Goal: Transaction & Acquisition: Download file/media

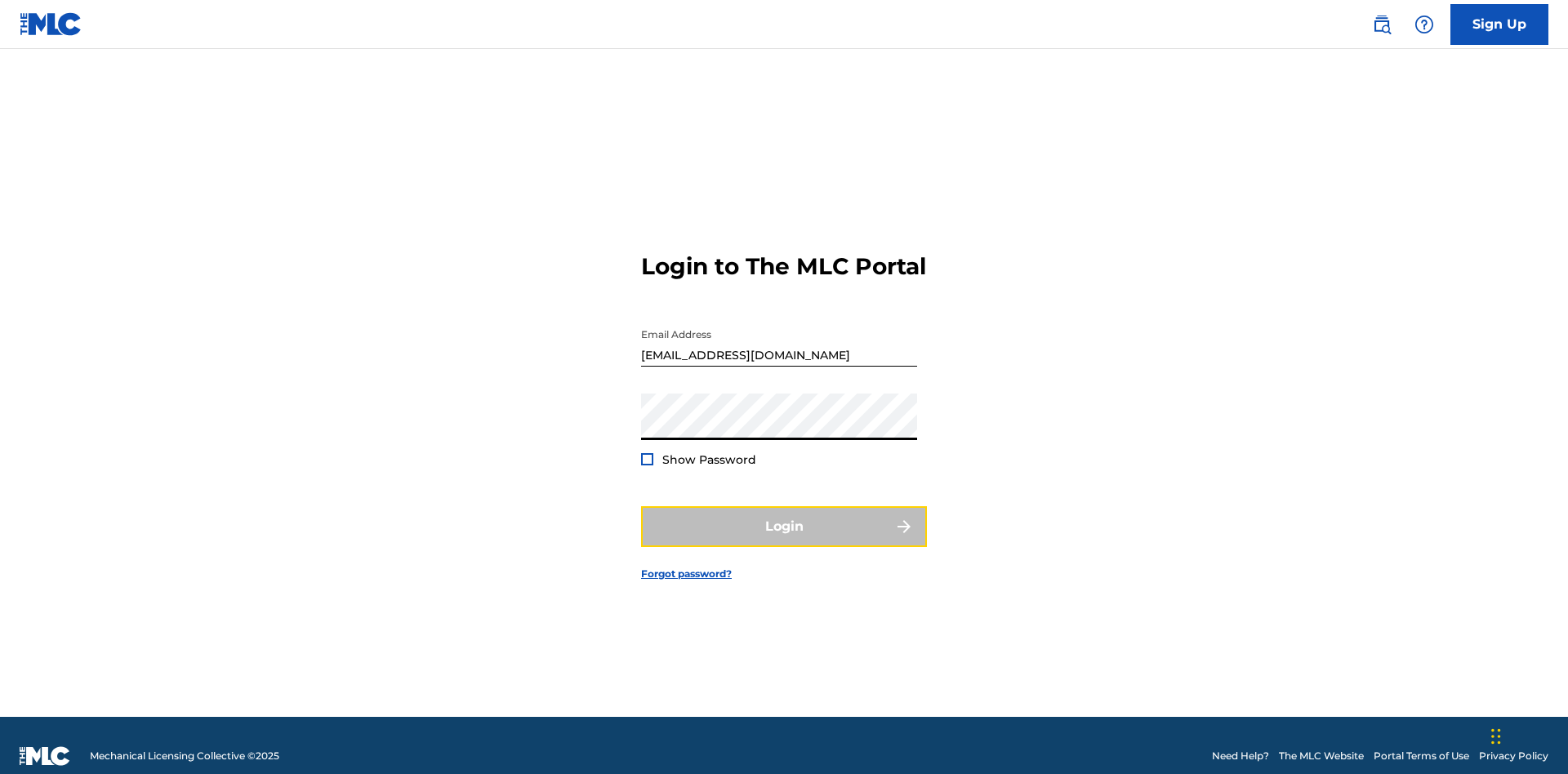
click at [784, 519] on button "Login" at bounding box center [784, 527] width 286 height 41
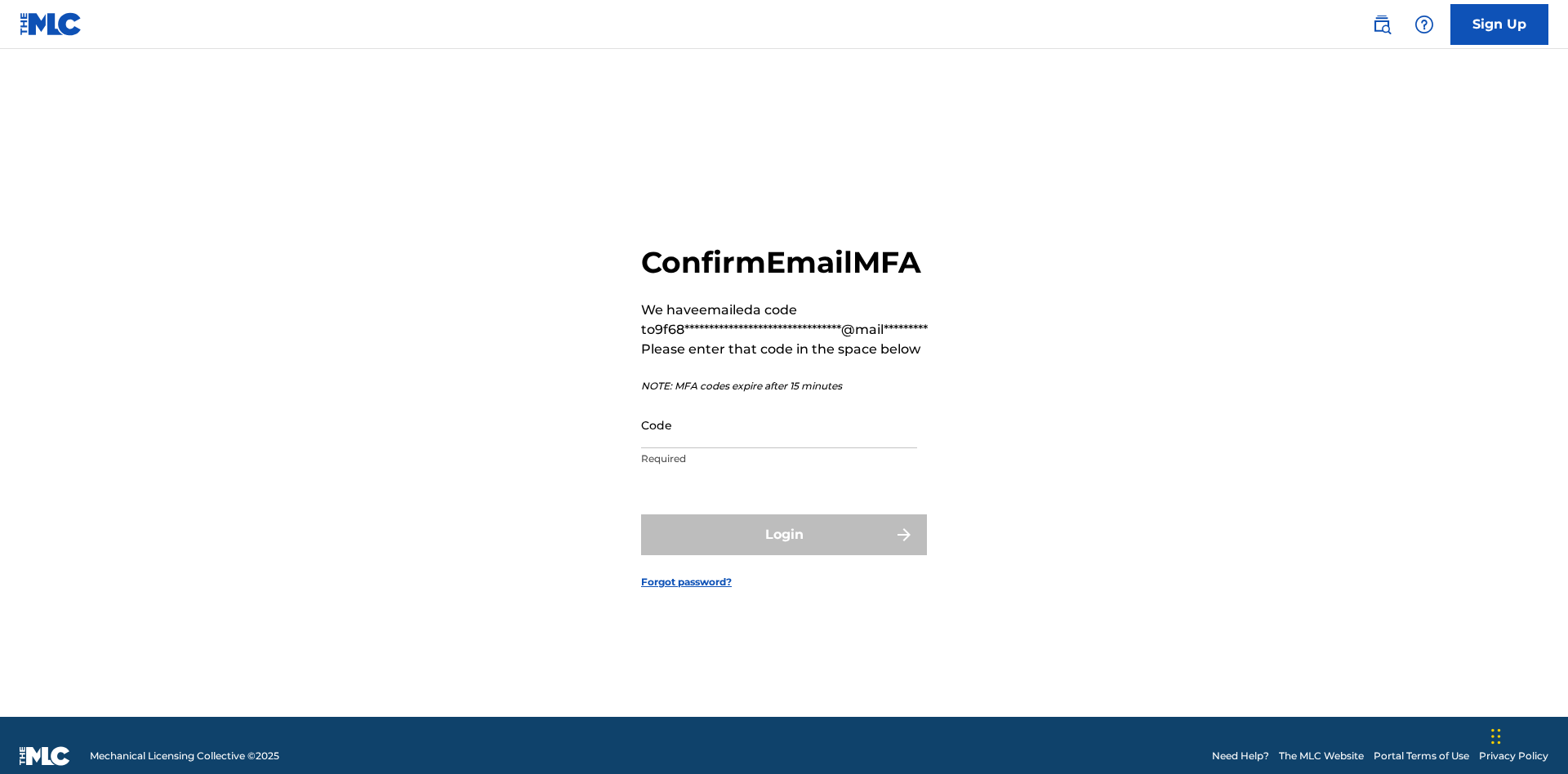
scroll to position [21, 0]
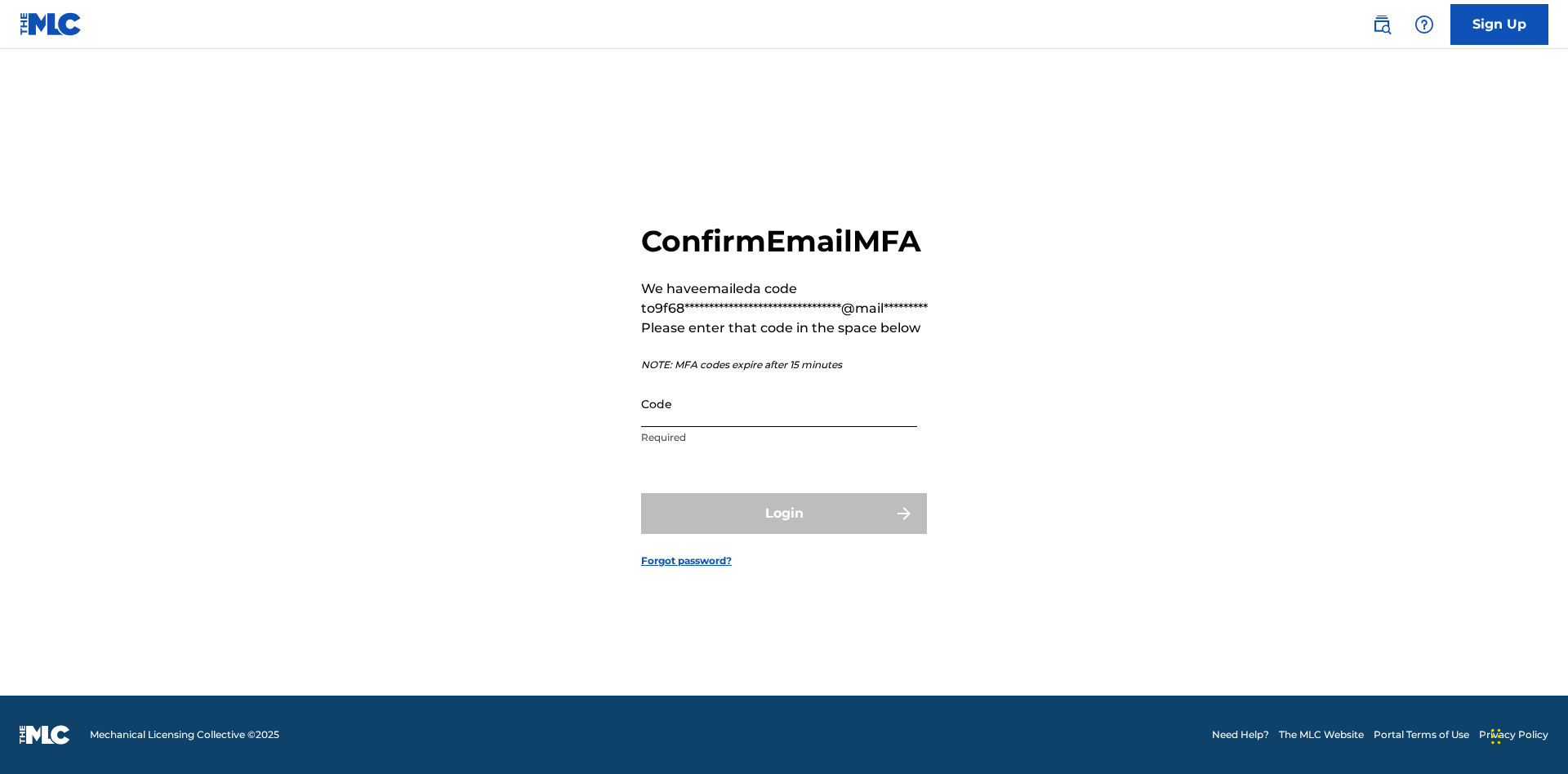
click at [779, 403] on input "Code" at bounding box center [779, 403] width 276 height 46
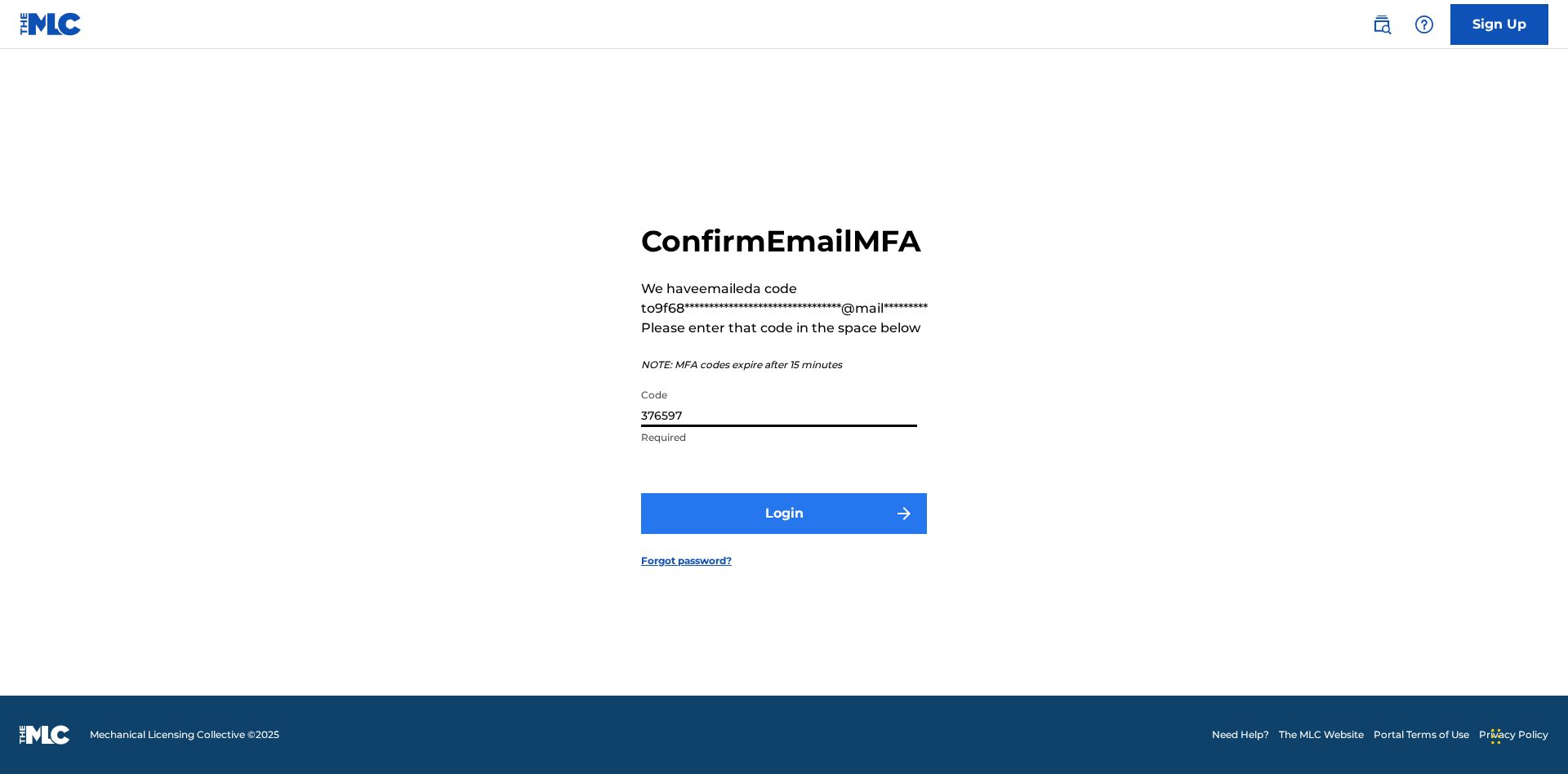
type input "376597"
click at [784, 512] on button "Login" at bounding box center [784, 513] width 286 height 41
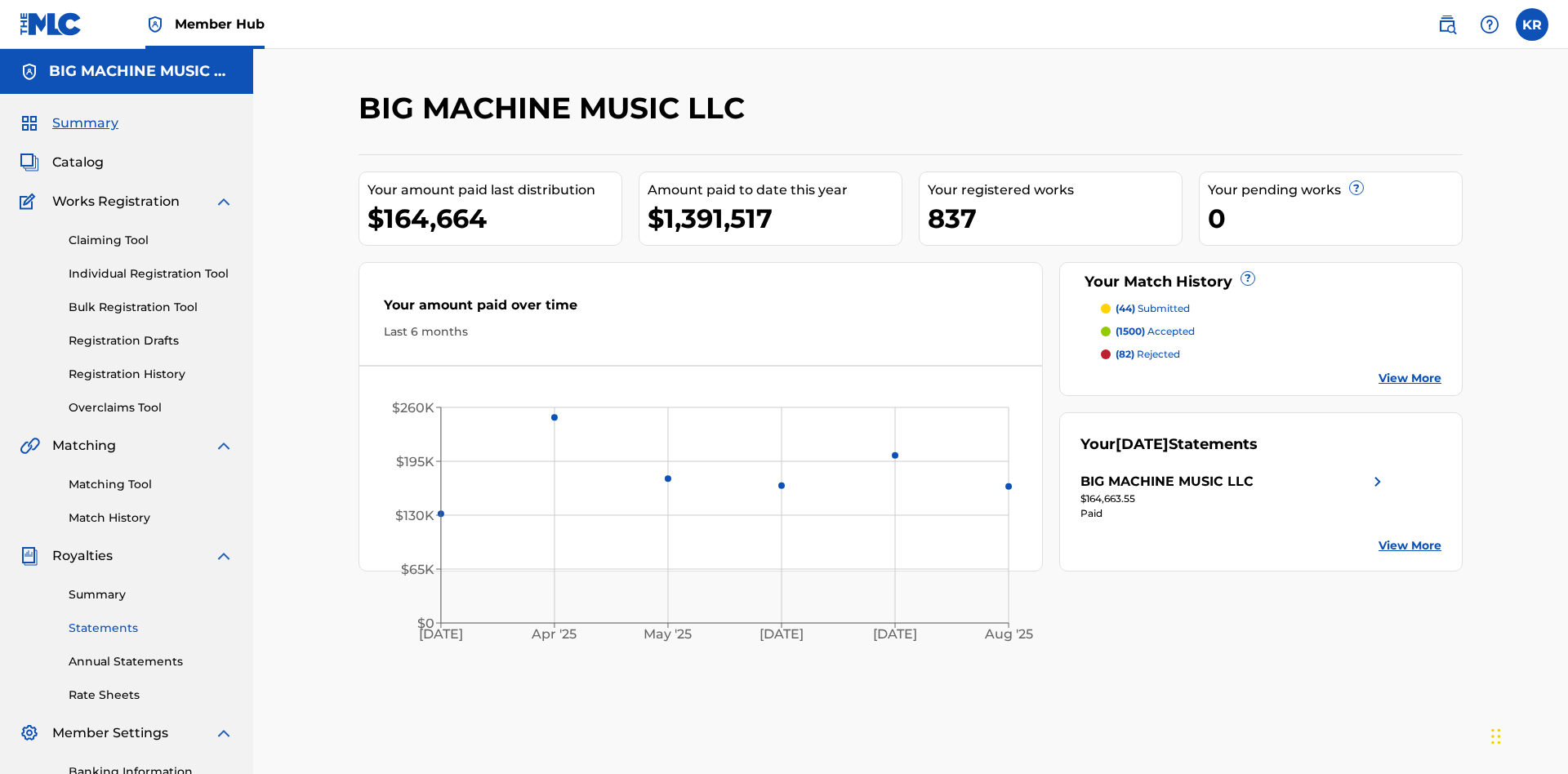
click at [151, 620] on link "Statements" at bounding box center [151, 628] width 165 height 17
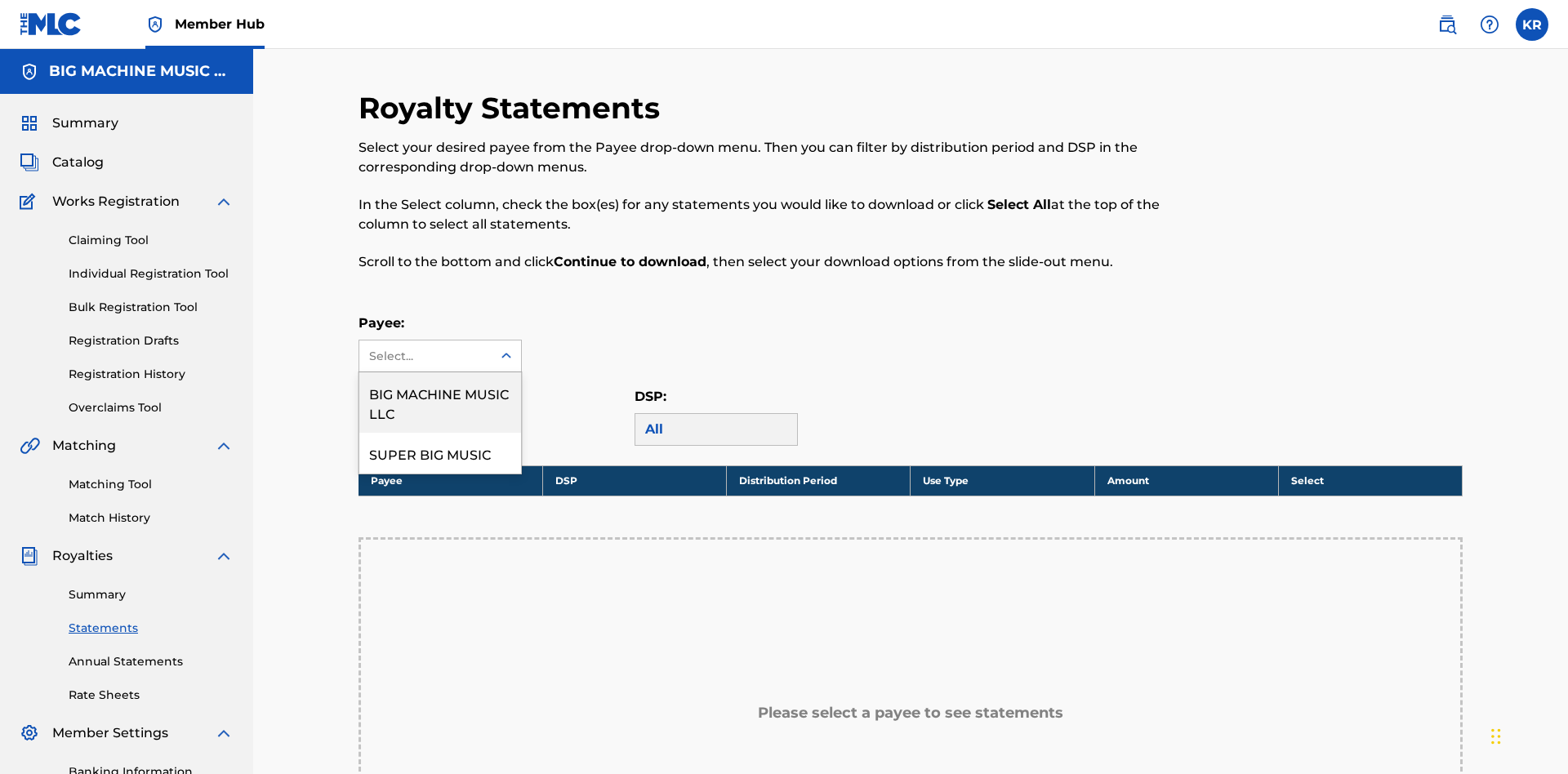
click at [440, 373] on div "BIG MACHINE MUSIC LLC" at bounding box center [440, 403] width 162 height 61
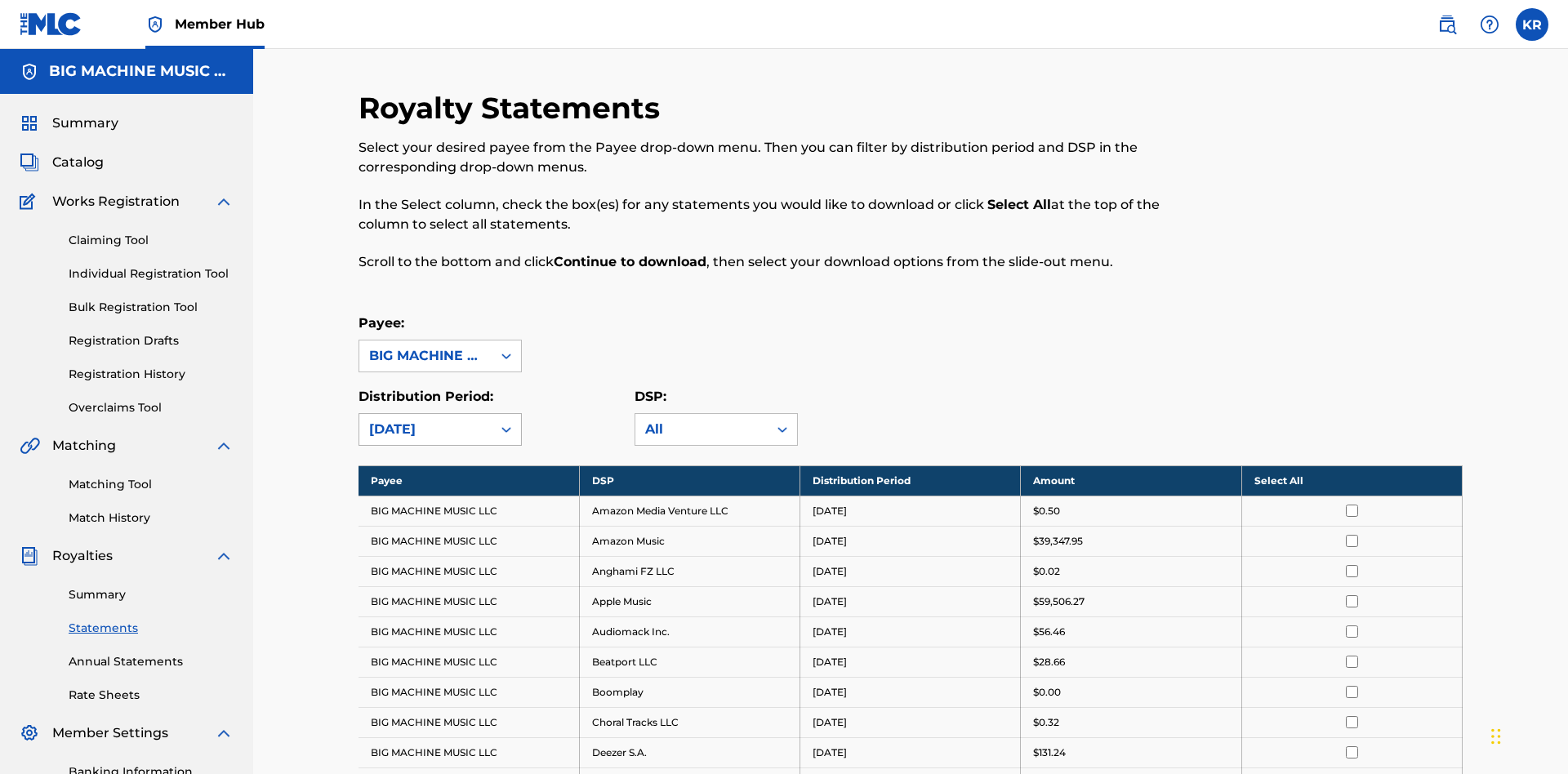
click at [426, 420] on div "[DATE]" at bounding box center [426, 429] width 113 height 19
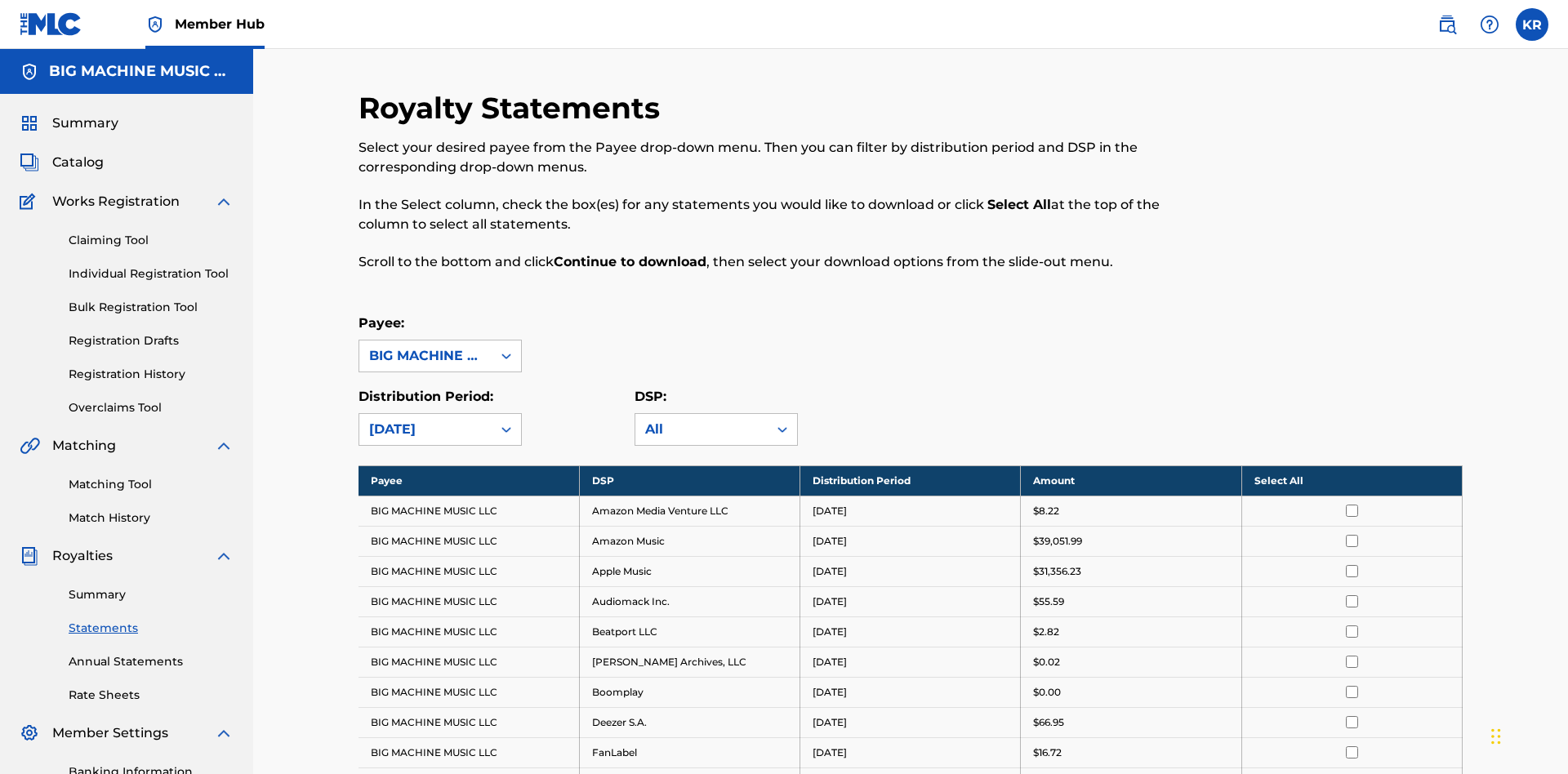
click at [1352, 686] on input "checkbox" at bounding box center [1352, 692] width 13 height 13
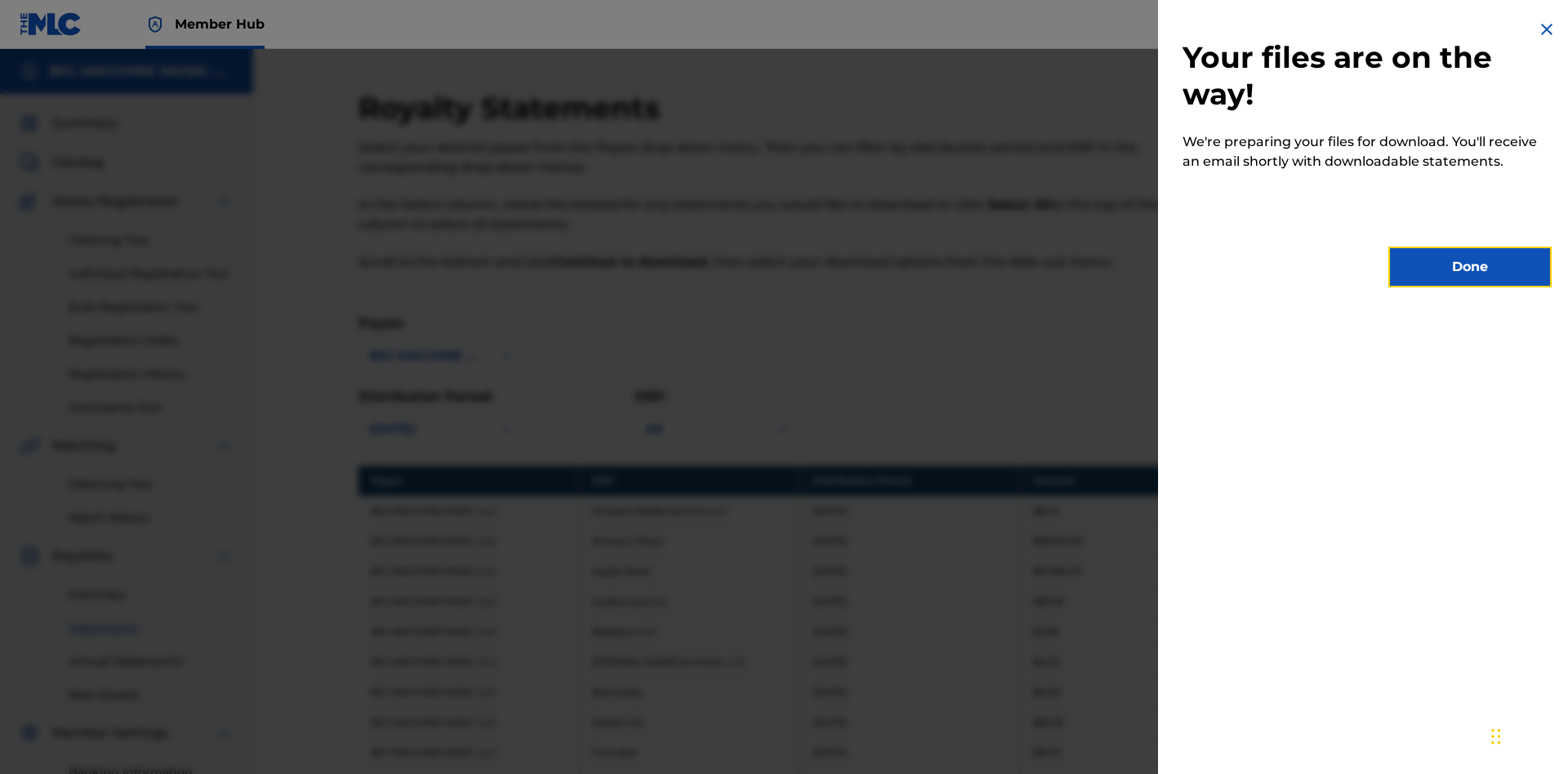
click at [1470, 267] on button "Done" at bounding box center [1470, 267] width 163 height 41
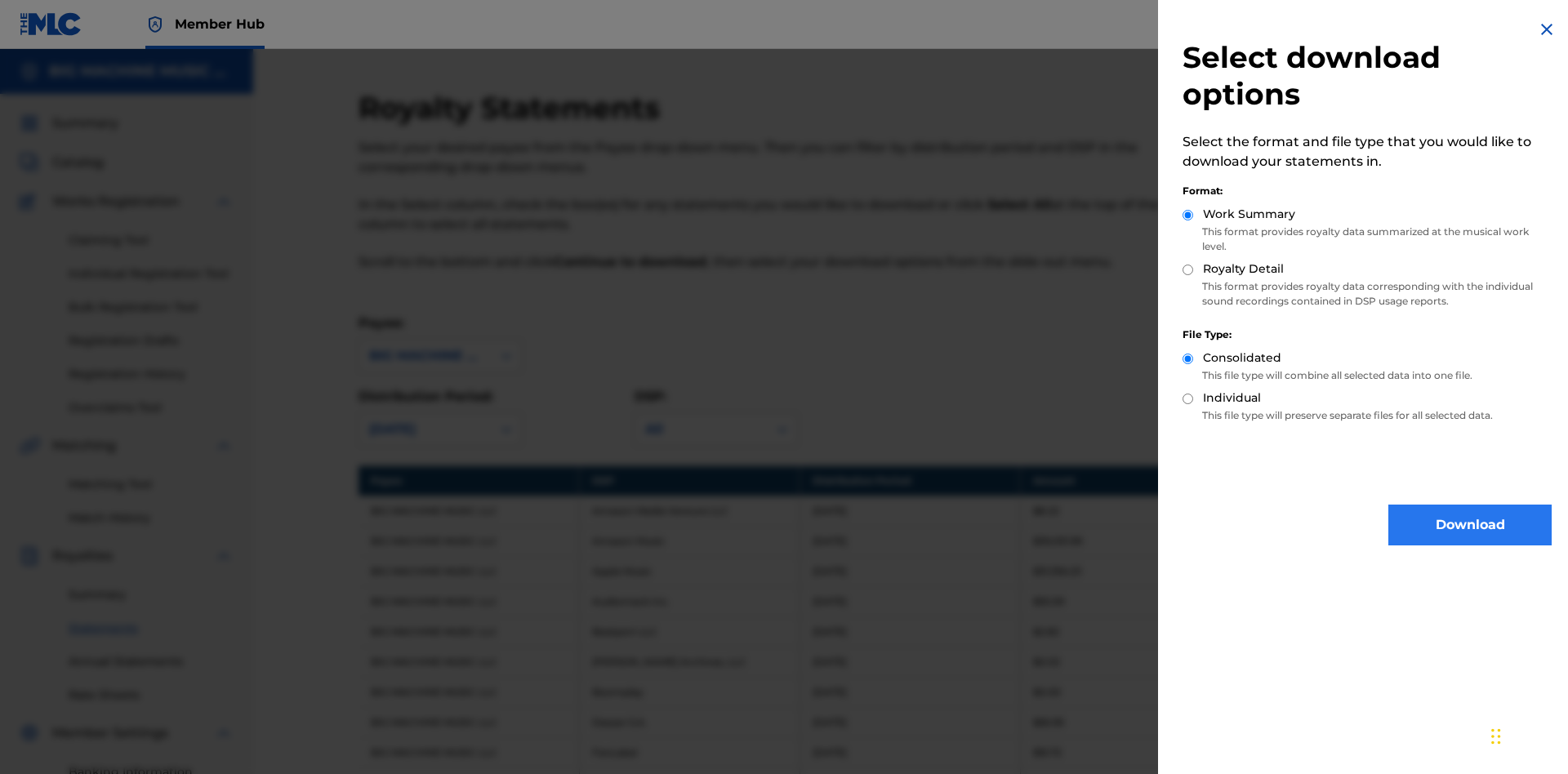
click at [1188, 269] on input "Royalty Detail" at bounding box center [1188, 269] width 11 height 11
click at [1470, 525] on button "Download" at bounding box center [1470, 525] width 163 height 41
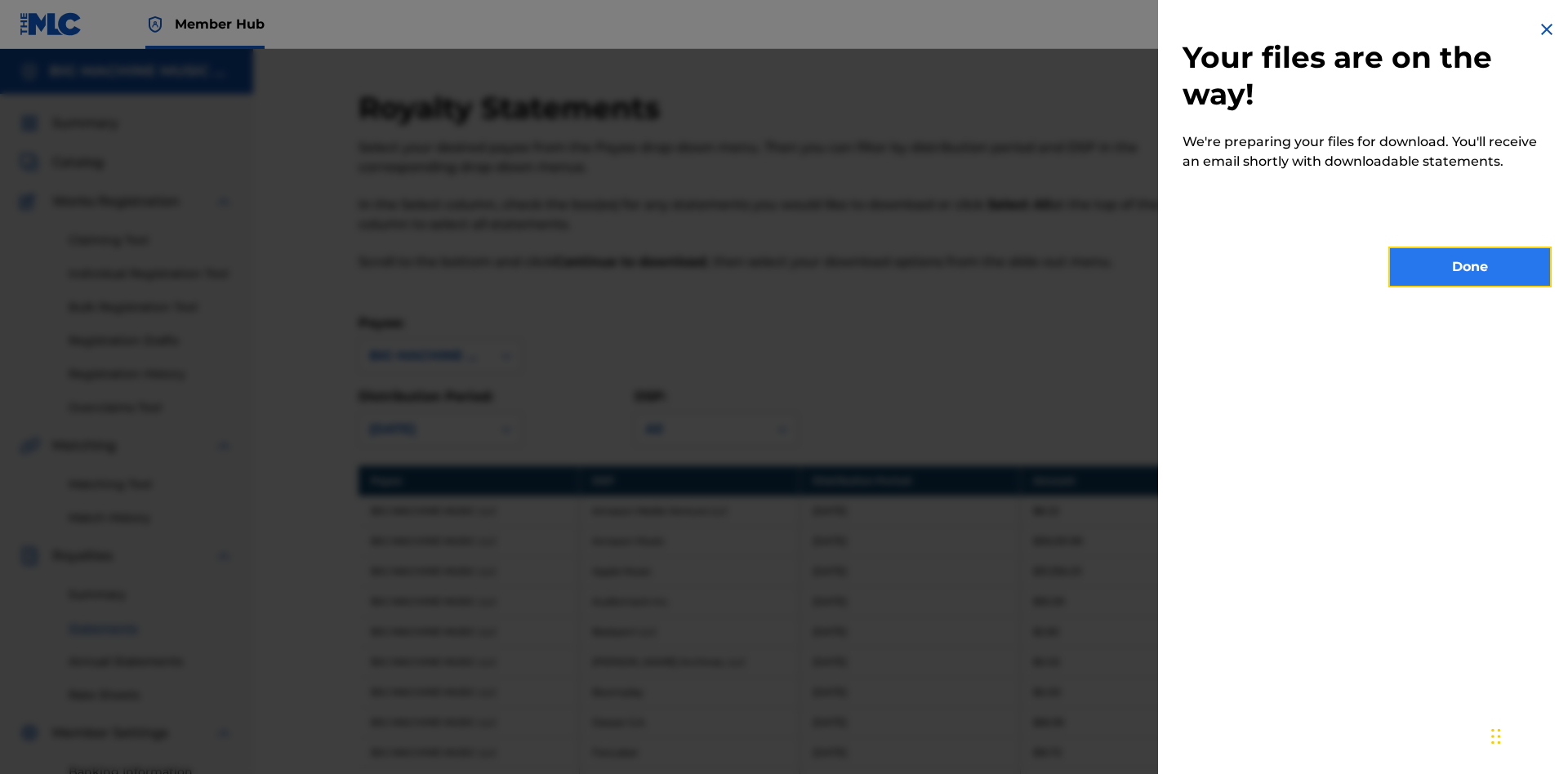
click at [1470, 267] on button "Done" at bounding box center [1470, 267] width 163 height 41
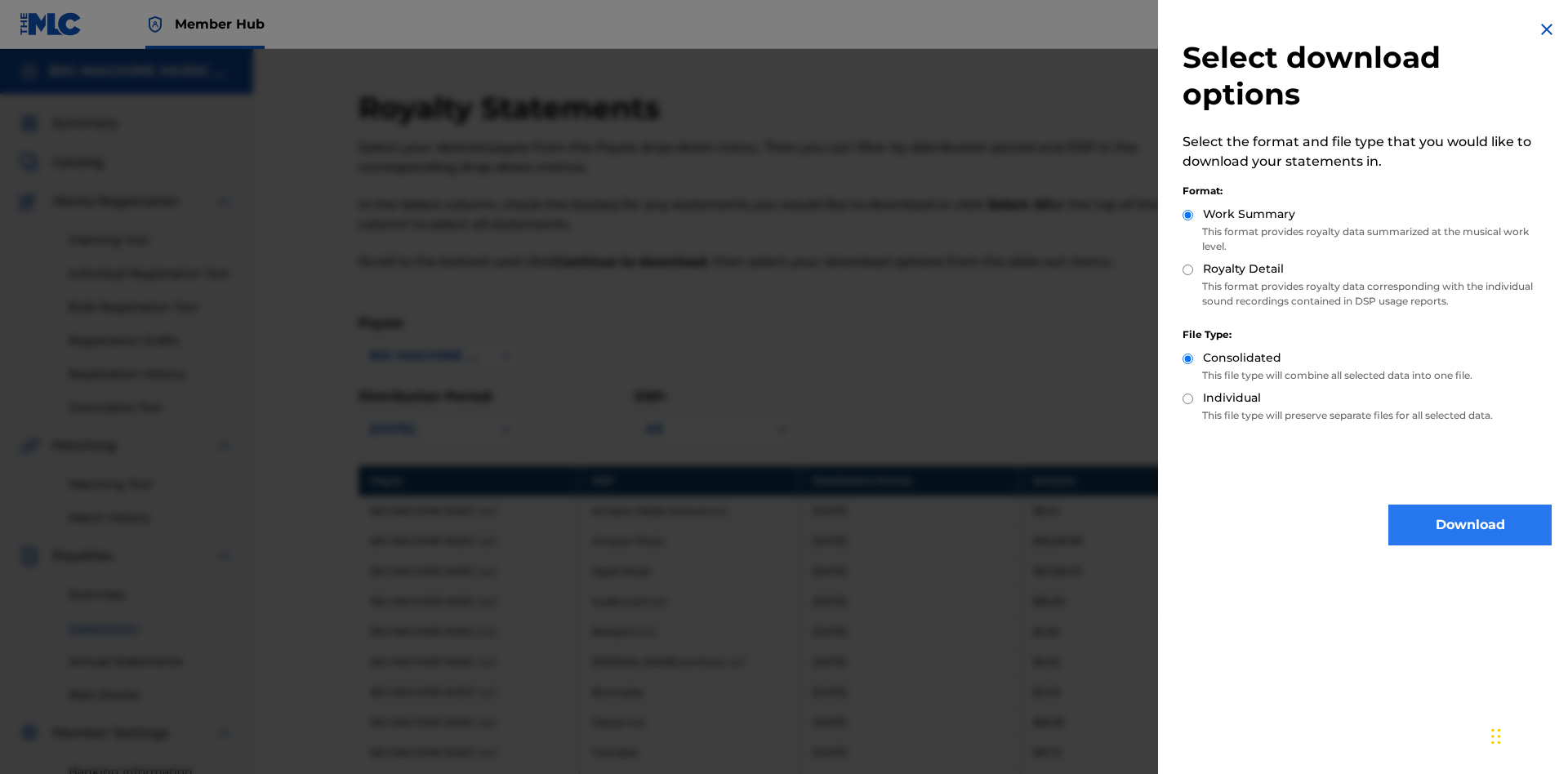
click at [1188, 399] on input "Individual" at bounding box center [1188, 399] width 11 height 11
click at [1470, 525] on button "Download" at bounding box center [1470, 525] width 163 height 41
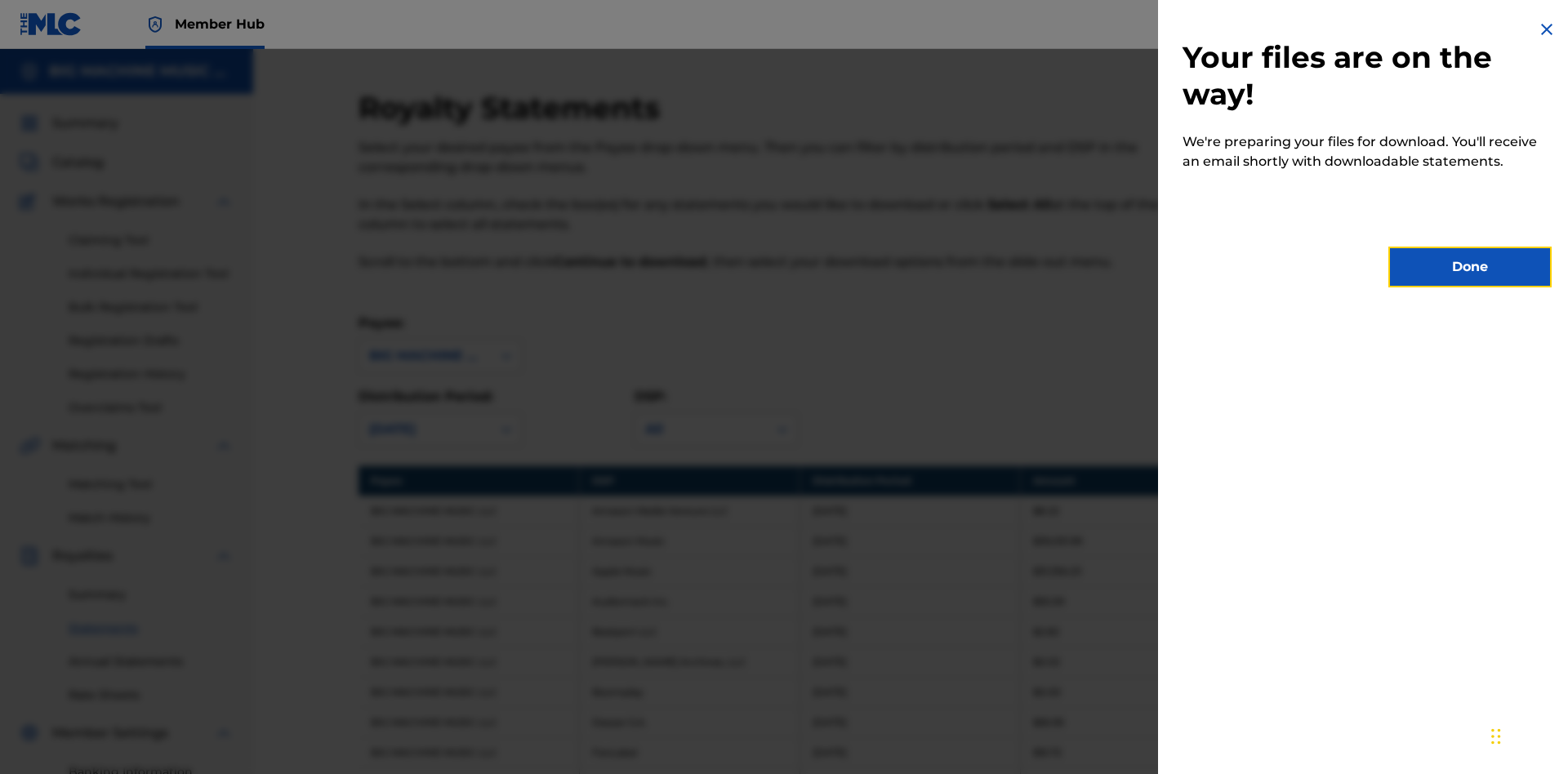
click at [1470, 267] on button "Done" at bounding box center [1470, 267] width 163 height 41
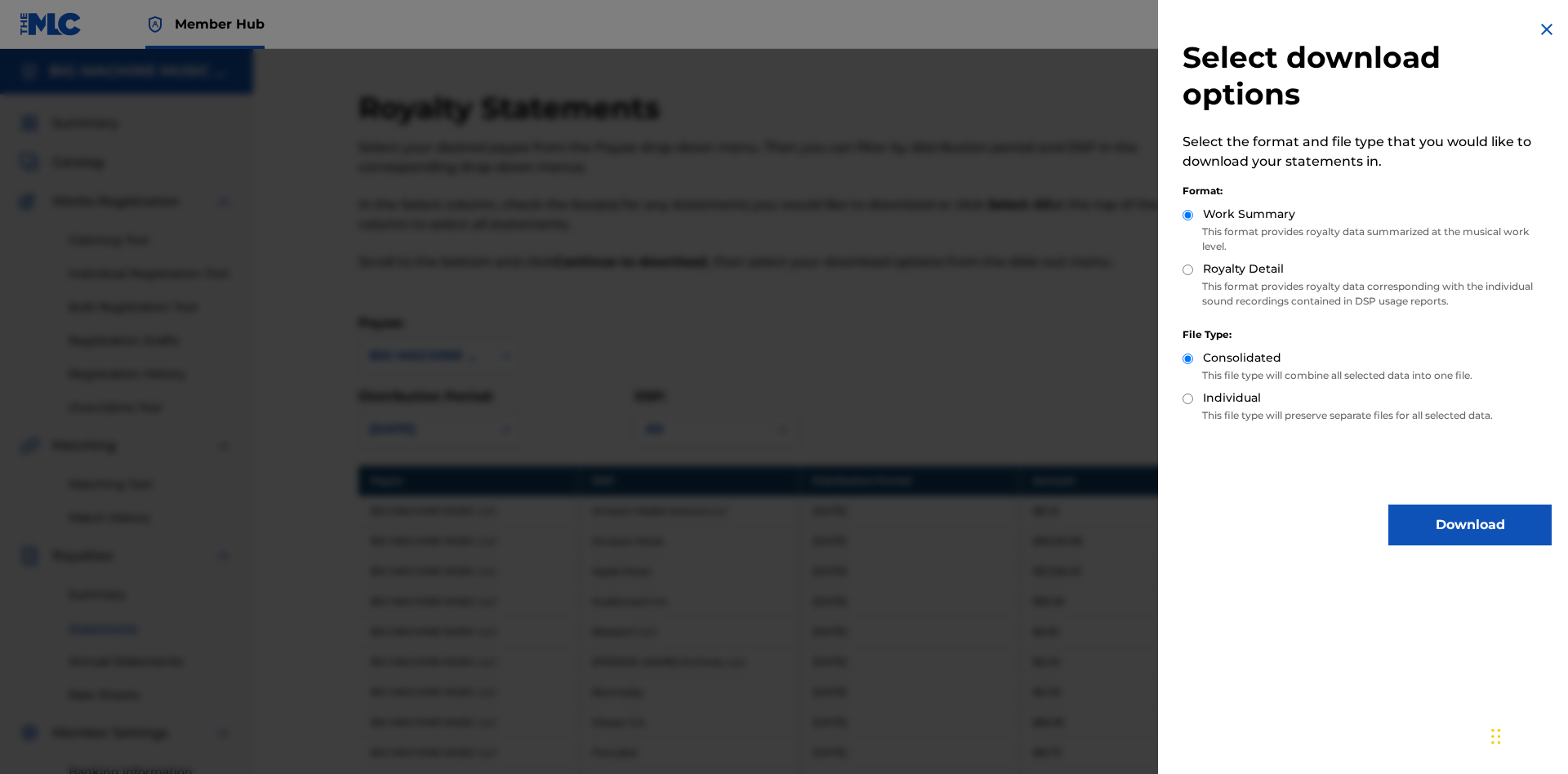
click at [1188, 269] on input "Royalty Detail" at bounding box center [1188, 269] width 11 height 11
click at [1188, 399] on input "Individual" at bounding box center [1188, 399] width 11 height 11
click at [1470, 525] on button "Download" at bounding box center [1470, 525] width 163 height 41
